Goal: Find specific page/section: Find specific page/section

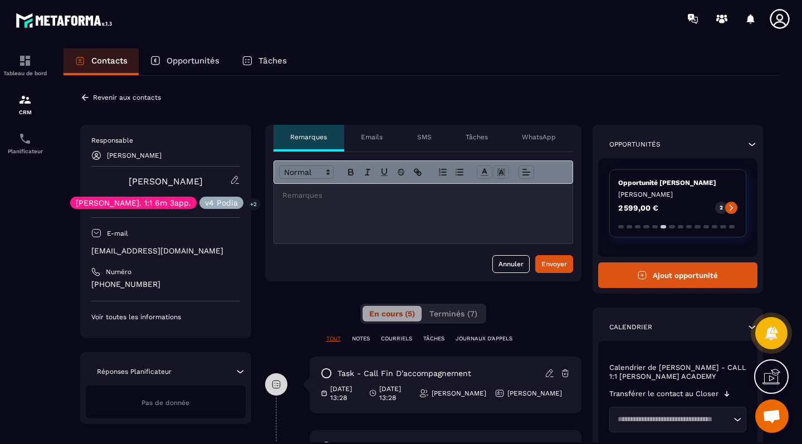
scroll to position [751, 0]
click at [235, 178] on icon at bounding box center [235, 180] width 10 height 10
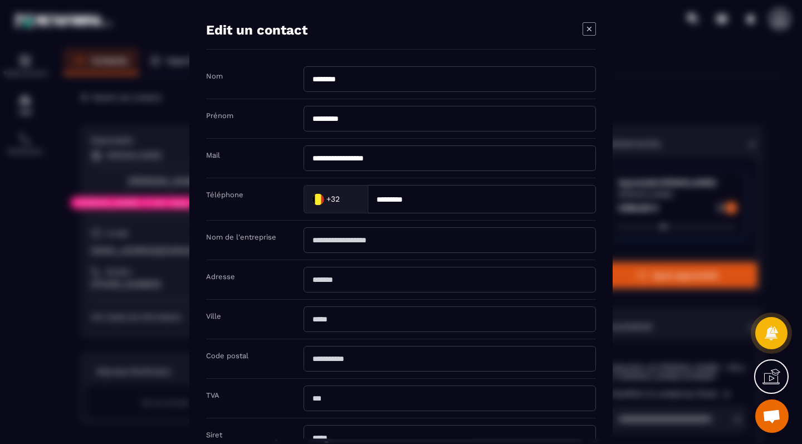
click at [111, 181] on div "Modal window" at bounding box center [401, 222] width 802 height 444
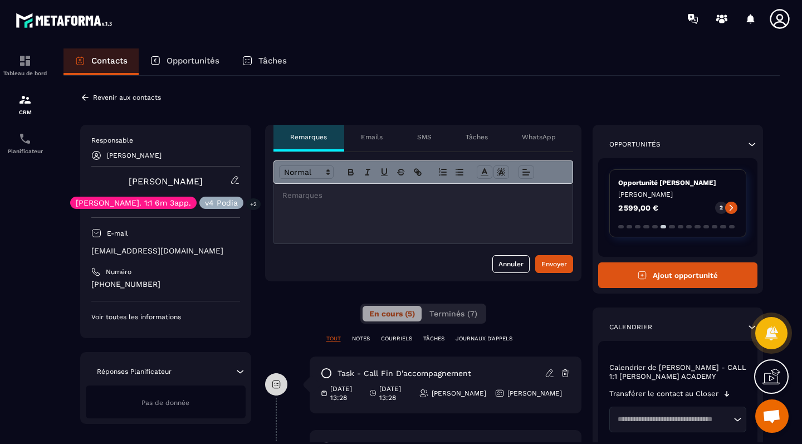
click at [247, 205] on p "+2" at bounding box center [253, 204] width 14 height 12
click at [214, 204] on p "v4 Podia" at bounding box center [221, 203] width 33 height 8
click at [165, 194] on div "[PERSON_NAME] [PERSON_NAME]. 1:1 6m 3app. v4 Podia +2" at bounding box center [165, 192] width 149 height 34
click at [196, 70] on div "Opportunités" at bounding box center [185, 61] width 92 height 27
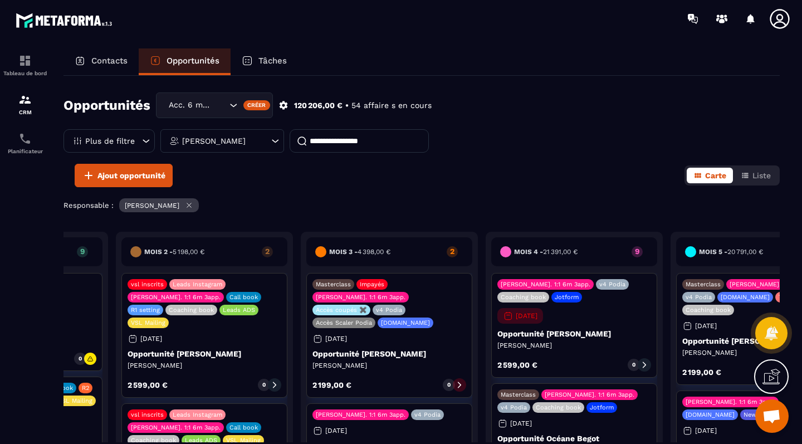
scroll to position [0, 542]
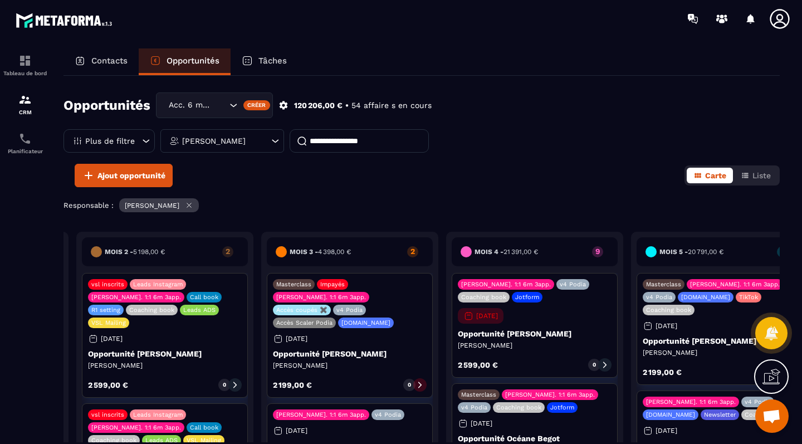
click at [370, 144] on input at bounding box center [359, 140] width 139 height 23
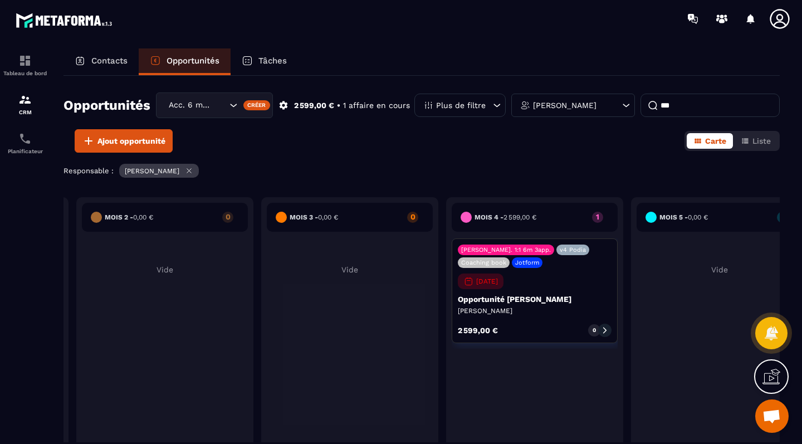
type input "***"
click at [518, 304] on div "[PERSON_NAME]. 1:1 6m 3app. v4 Podia Coaching book Jotform [DATE] Opportunité […" at bounding box center [535, 291] width 166 height 105
click at [539, 296] on p "Opportunité [PERSON_NAME]" at bounding box center [535, 299] width 154 height 9
